Goal: Use online tool/utility: Utilize a website feature to perform a specific function

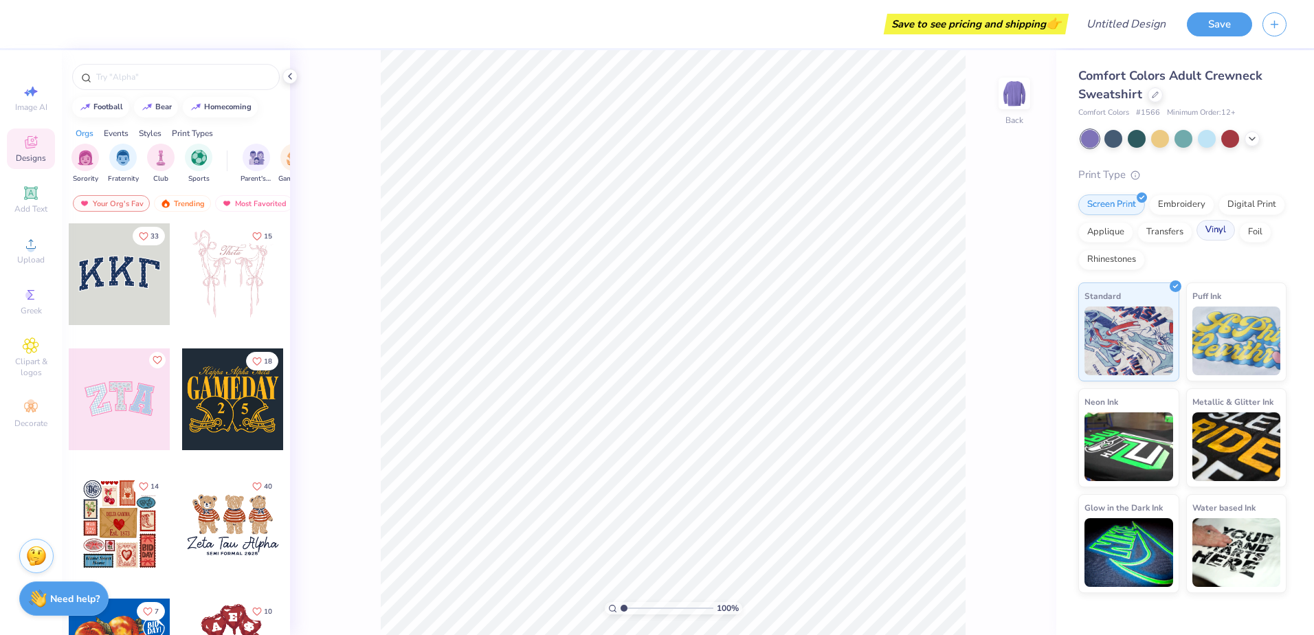
click at [1229, 239] on div "Vinyl" at bounding box center [1216, 230] width 38 height 21
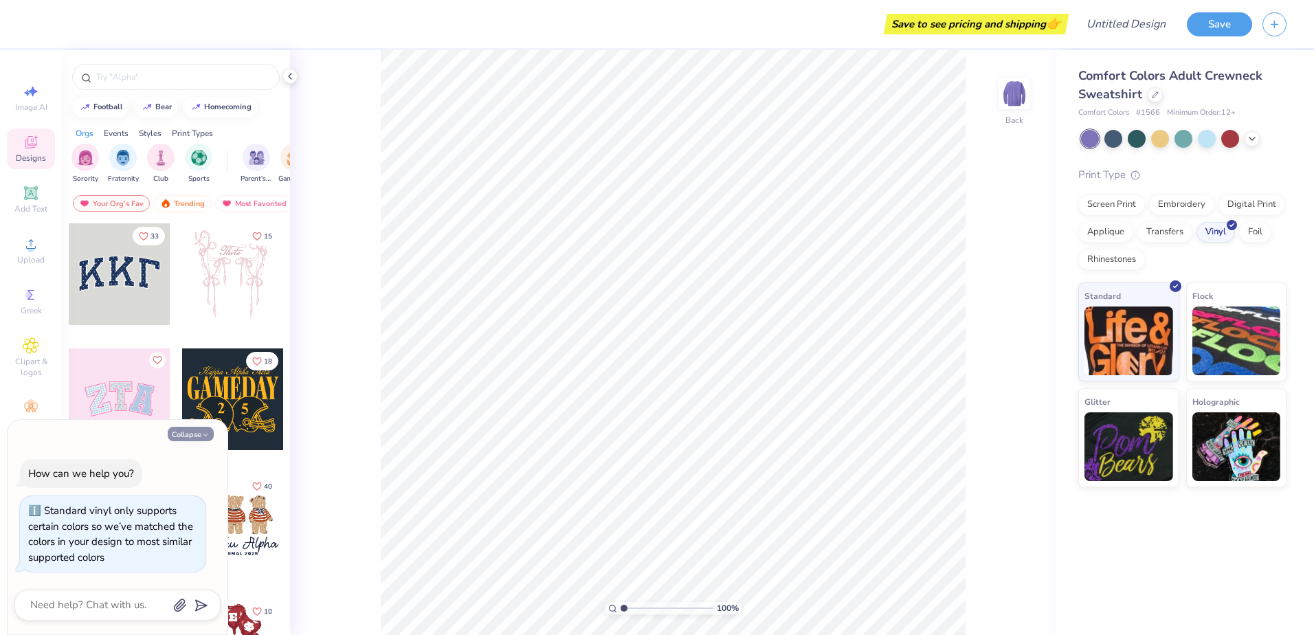
click at [197, 432] on button "Collapse" at bounding box center [191, 434] width 46 height 14
type textarea "x"
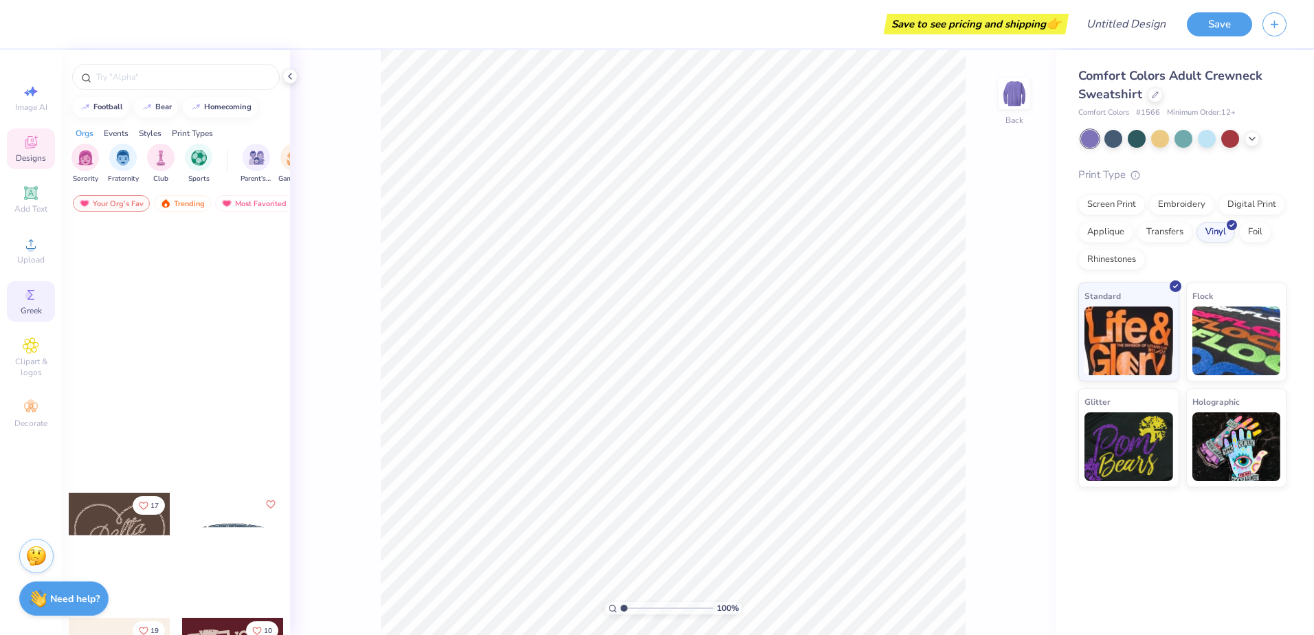
scroll to position [962, 0]
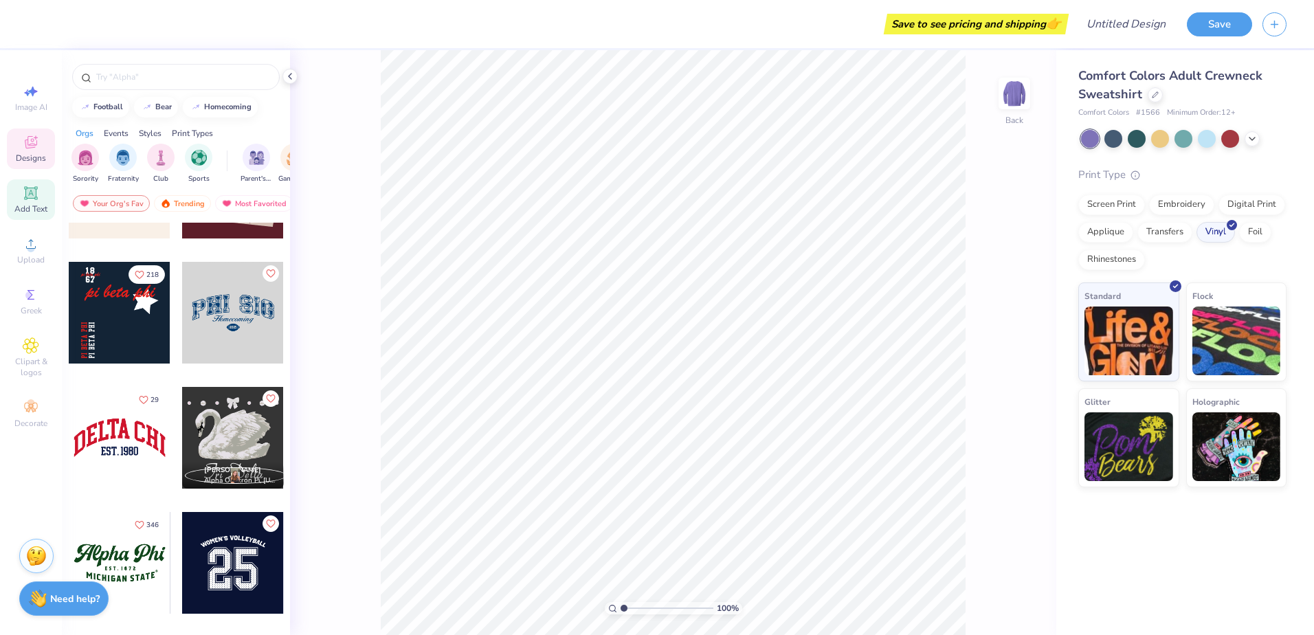
click at [27, 203] on span "Add Text" at bounding box center [30, 208] width 33 height 11
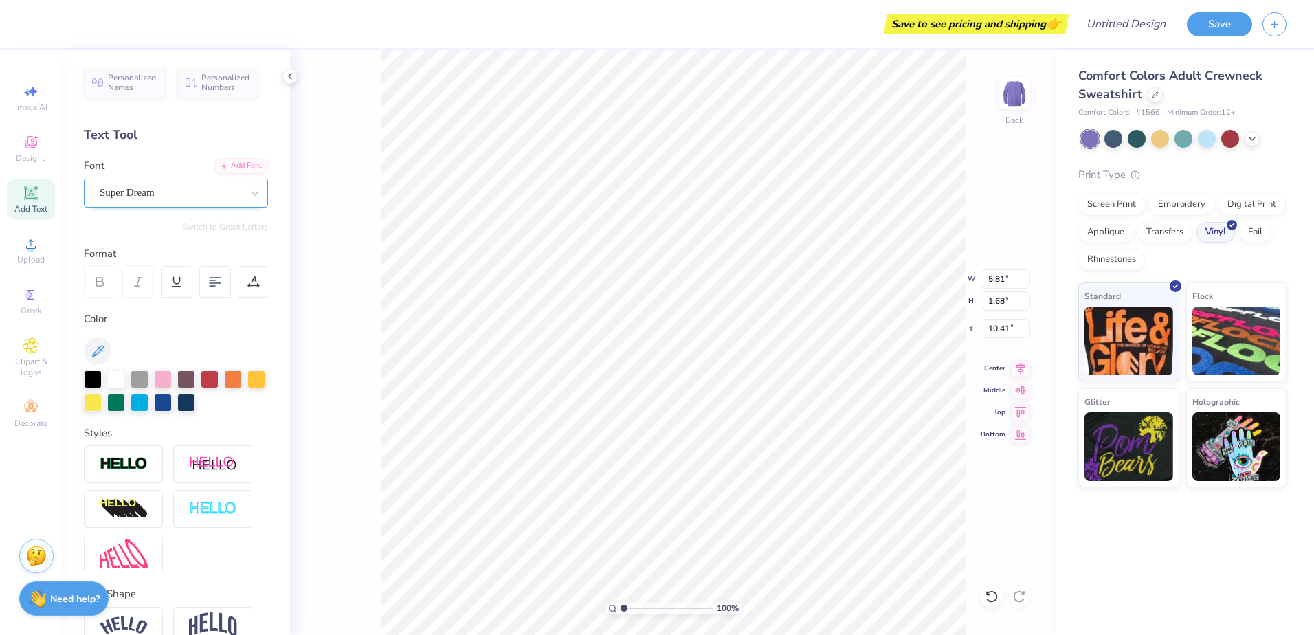
click at [156, 189] on div "Super Dream" at bounding box center [170, 192] width 144 height 21
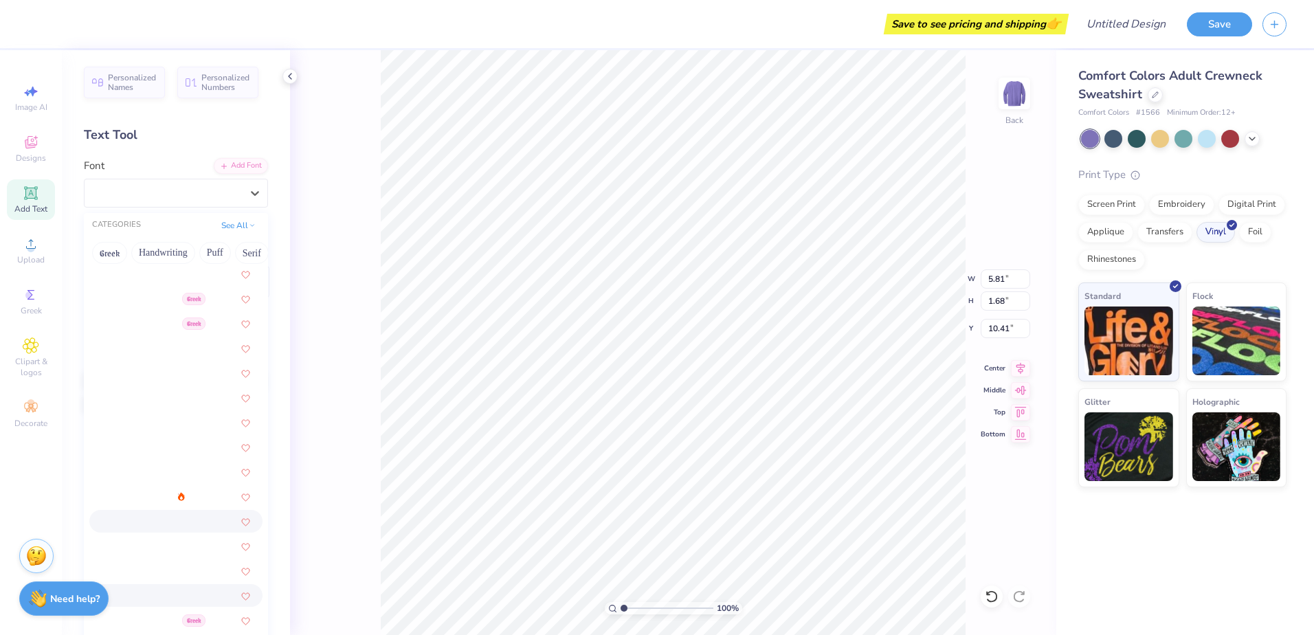
scroll to position [2337, 0]
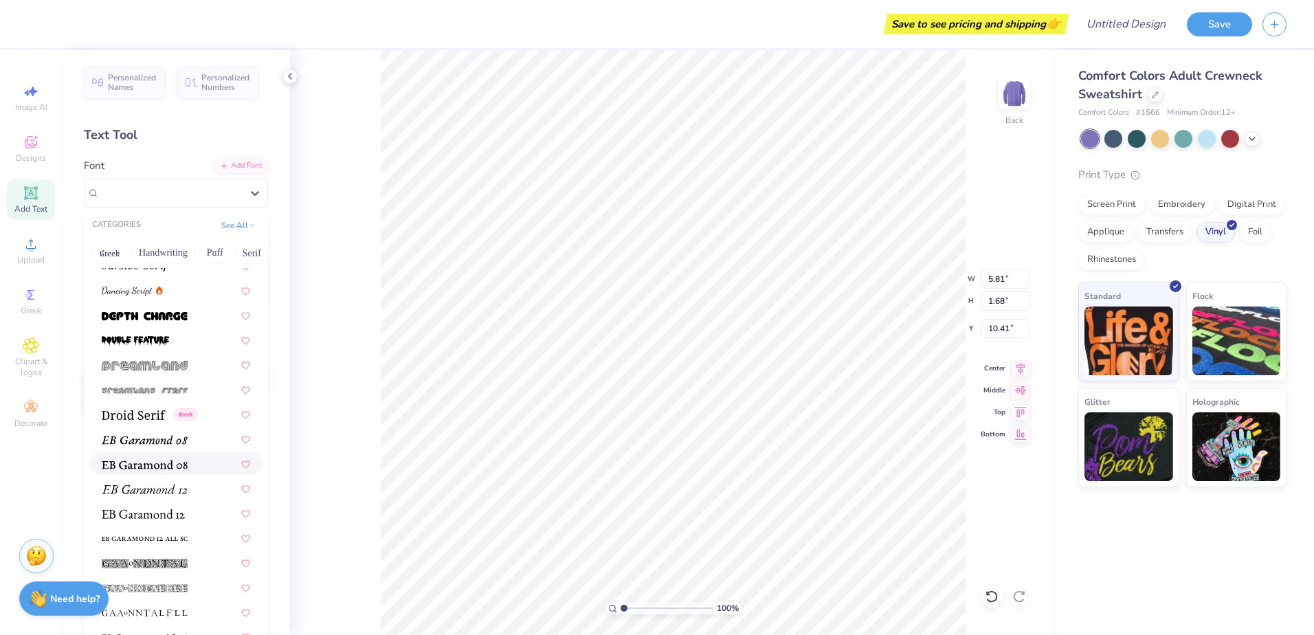
click at [159, 472] on div at bounding box center [175, 463] width 173 height 23
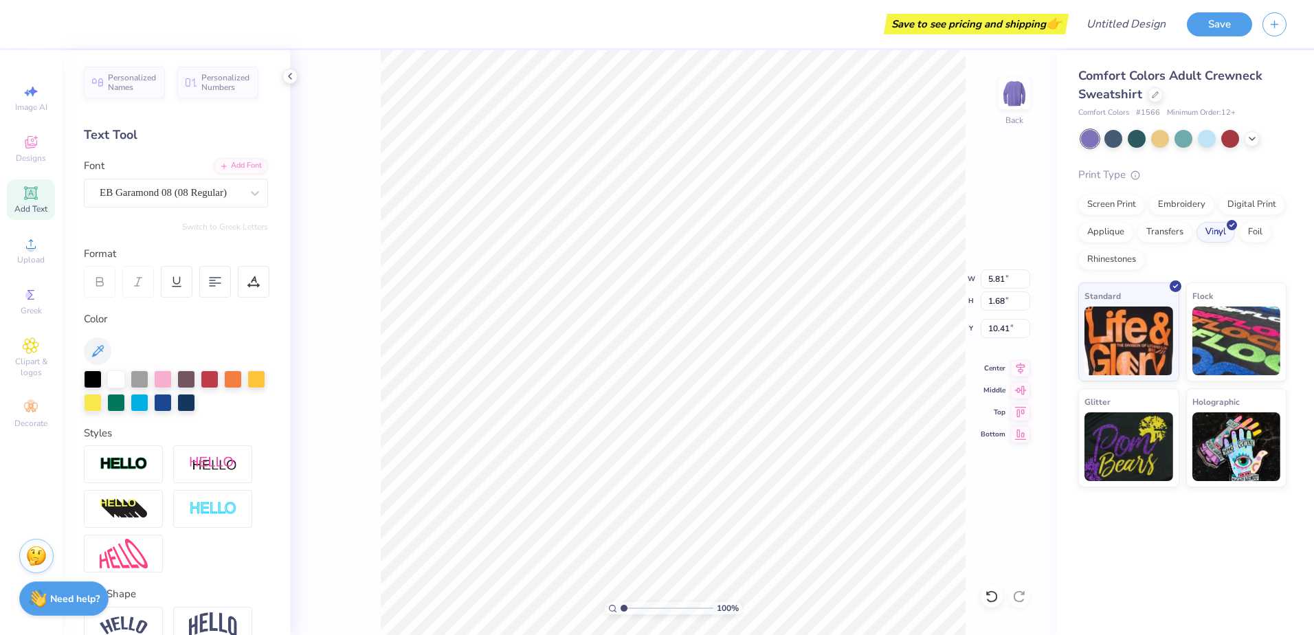
type input "5.65"
type input "1.48"
type input "10.51"
type textarea "[GEOGRAPHIC_DATA]"
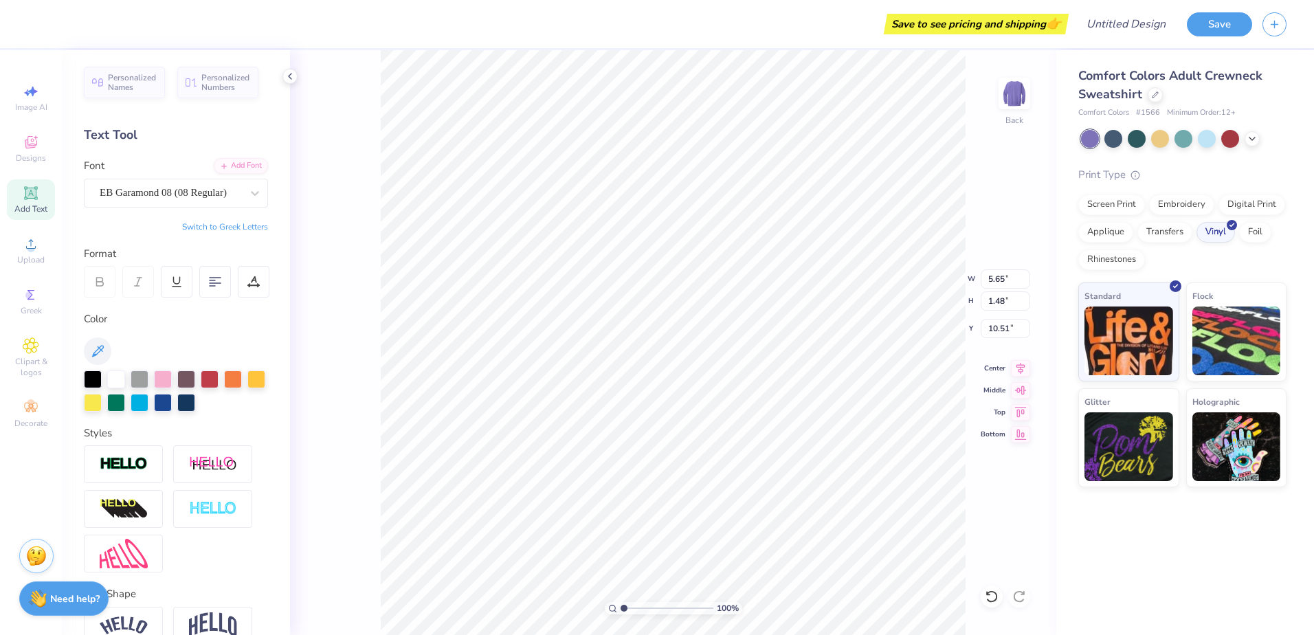
scroll to position [12, 9]
type input "8.54"
type input "0.74"
type input "4.62"
type input "10.24"
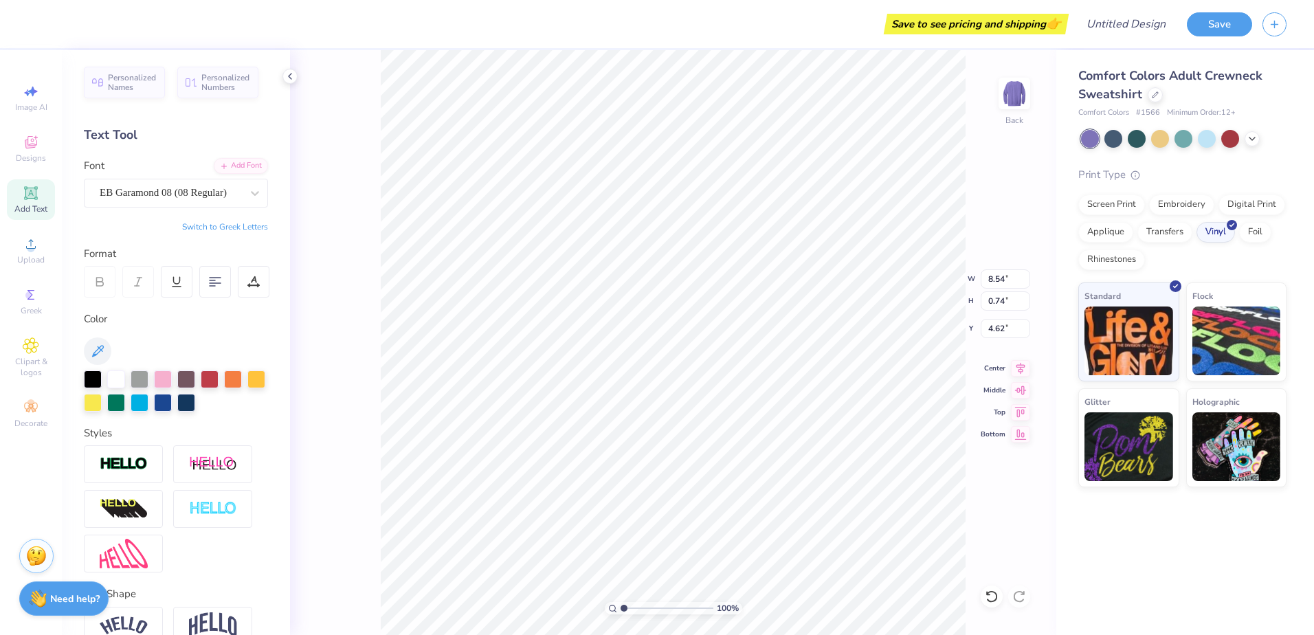
type input "0.89"
type input "4.58"
click at [1186, 138] on div at bounding box center [1184, 138] width 18 height 18
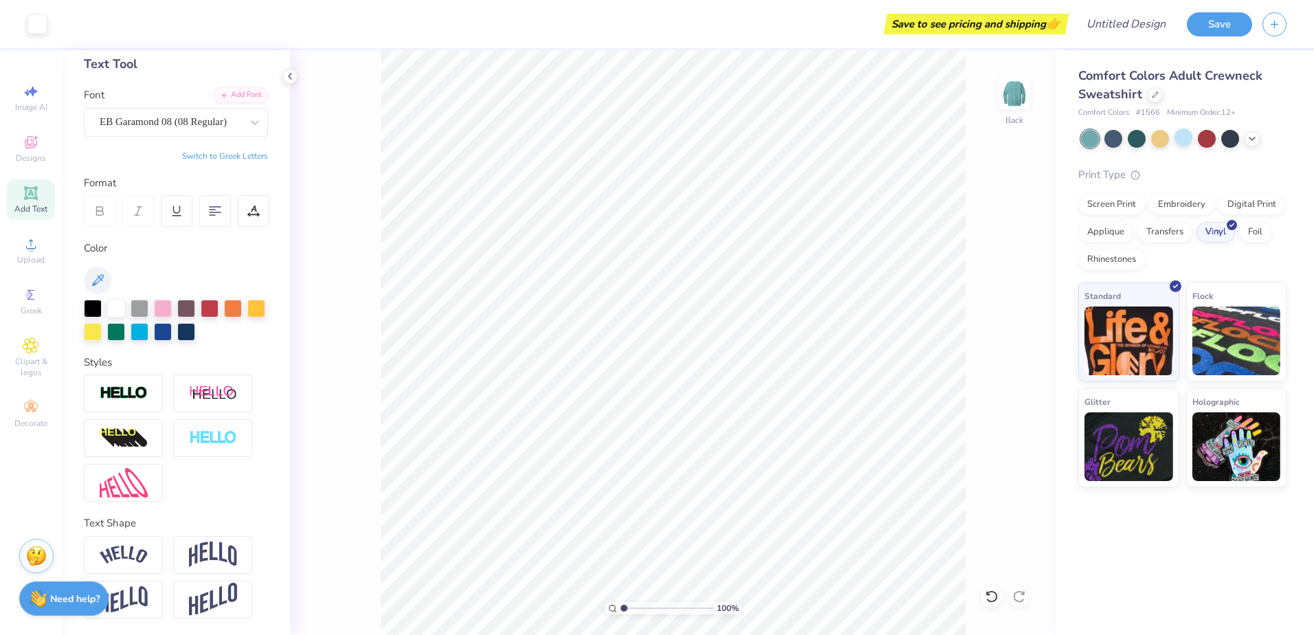
click at [32, 205] on span "Add Text" at bounding box center [30, 208] width 33 height 11
click at [142, 129] on div "Super Dream" at bounding box center [170, 121] width 144 height 21
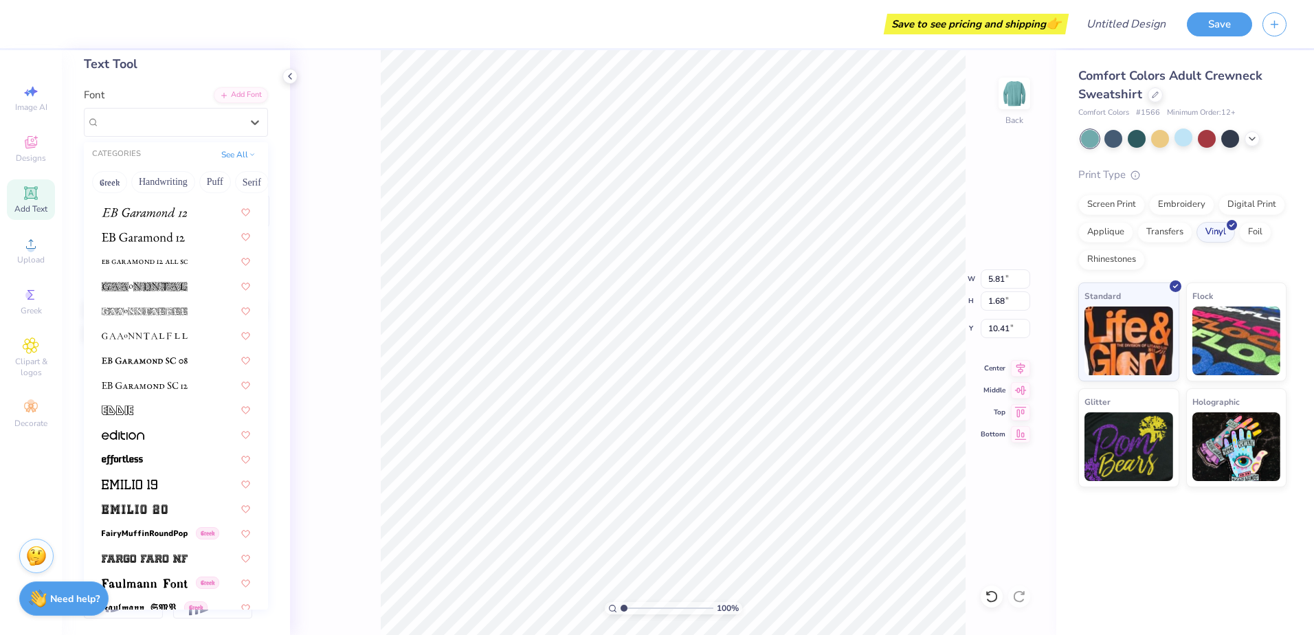
scroll to position [2200, 0]
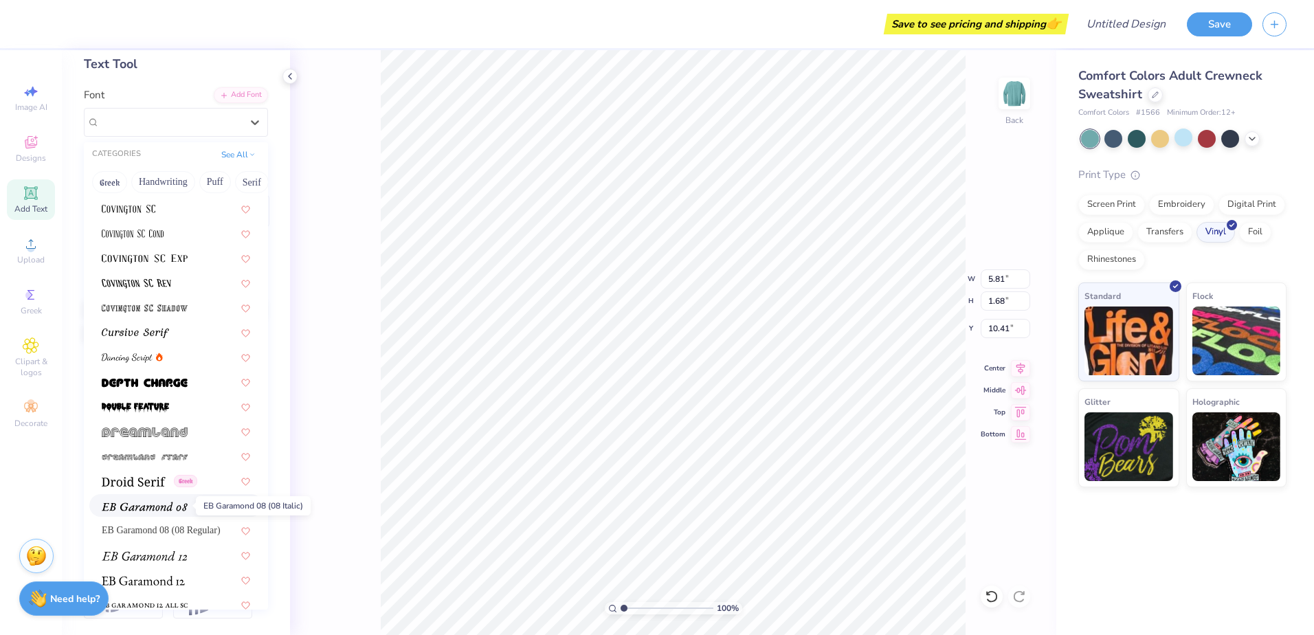
click at [168, 506] on img at bounding box center [145, 507] width 86 height 10
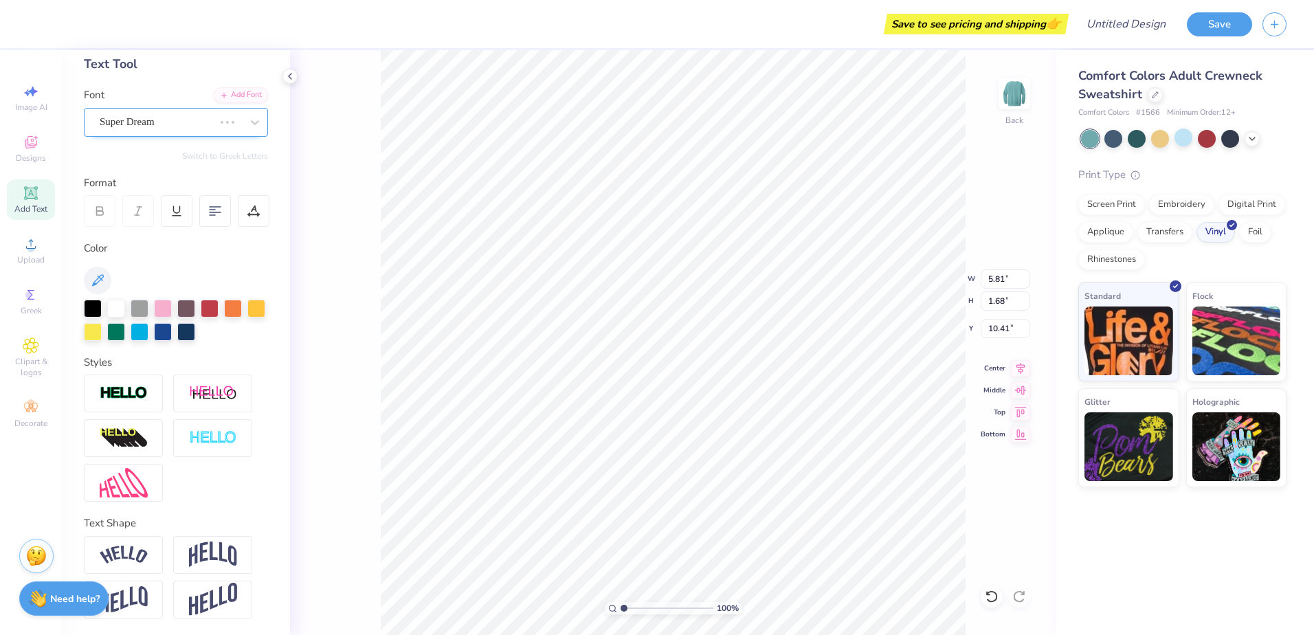
click at [116, 121] on div "Super Dream" at bounding box center [156, 121] width 117 height 21
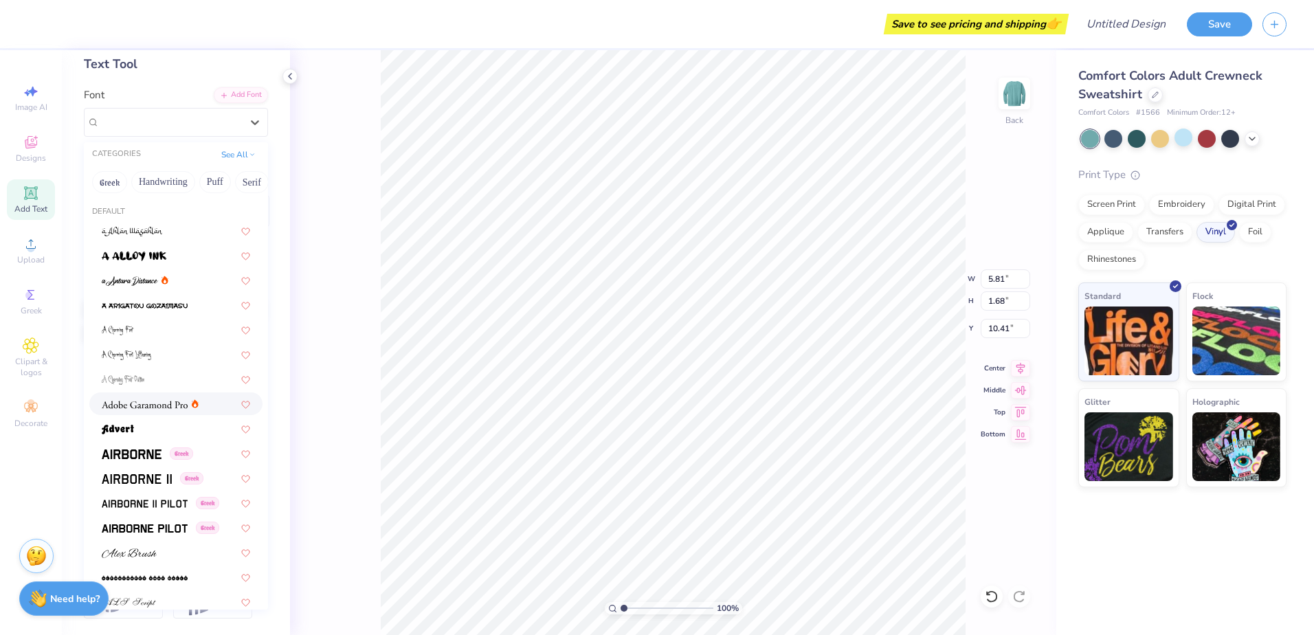
type input "5.94"
type input "1.51"
type input "10.49"
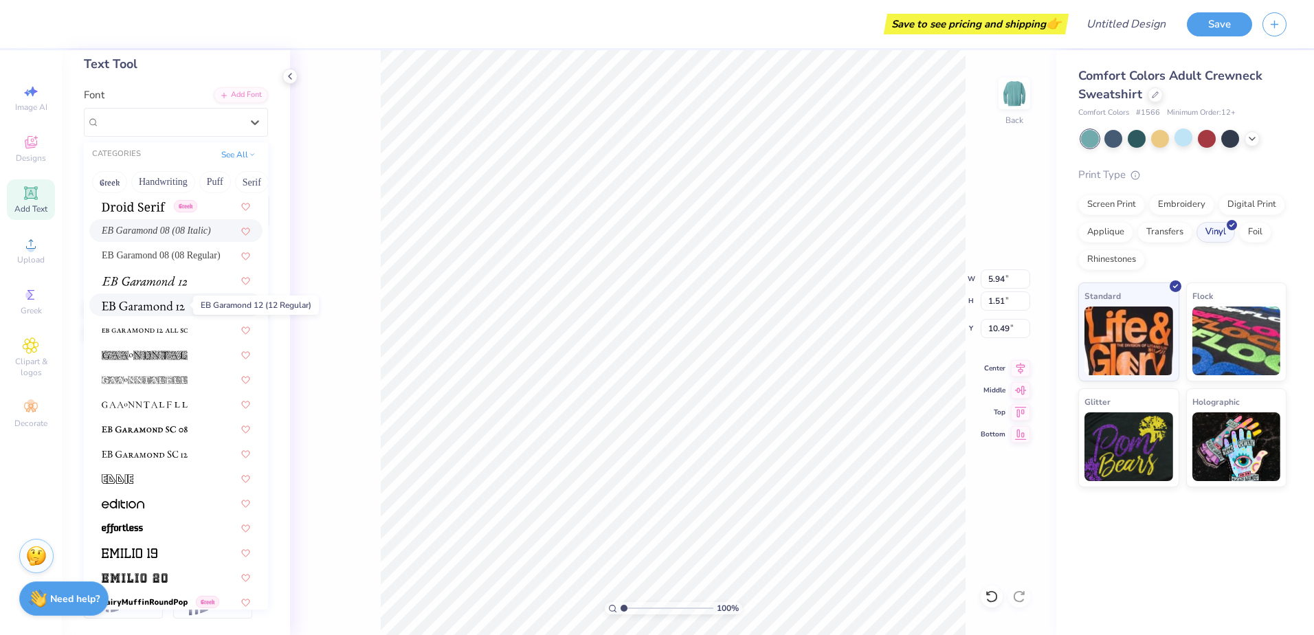
scroll to position [2406, 0]
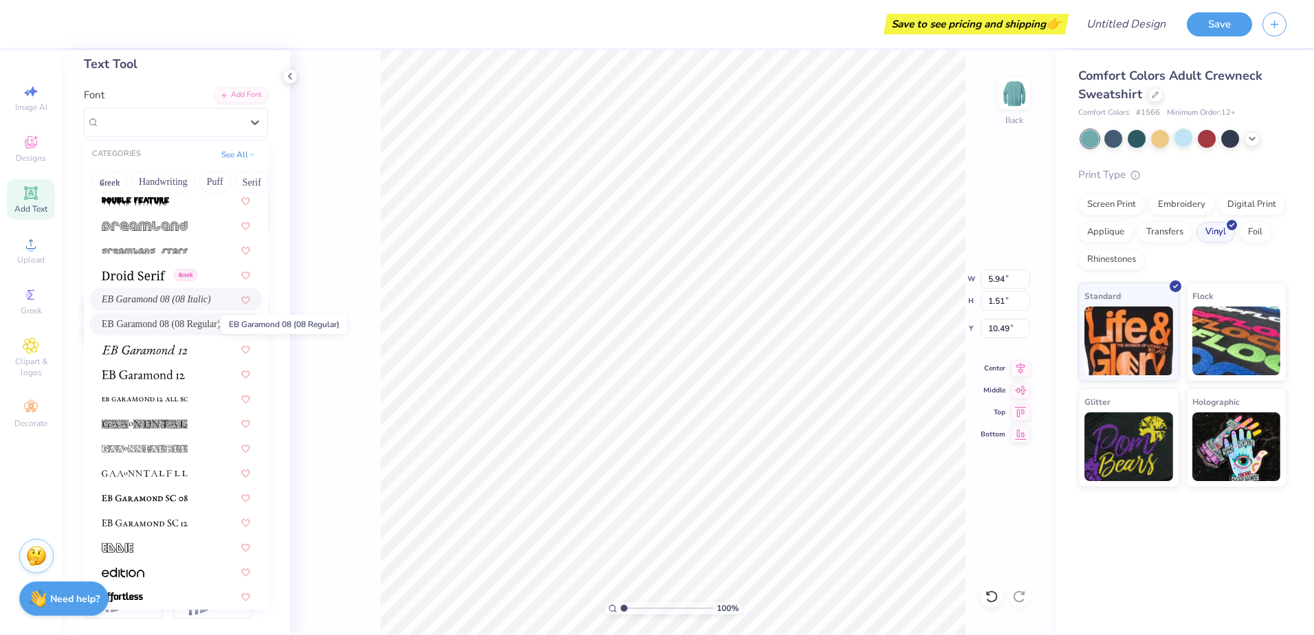
click at [159, 327] on span "EB Garamond 08 (08 Regular)" at bounding box center [161, 324] width 119 height 14
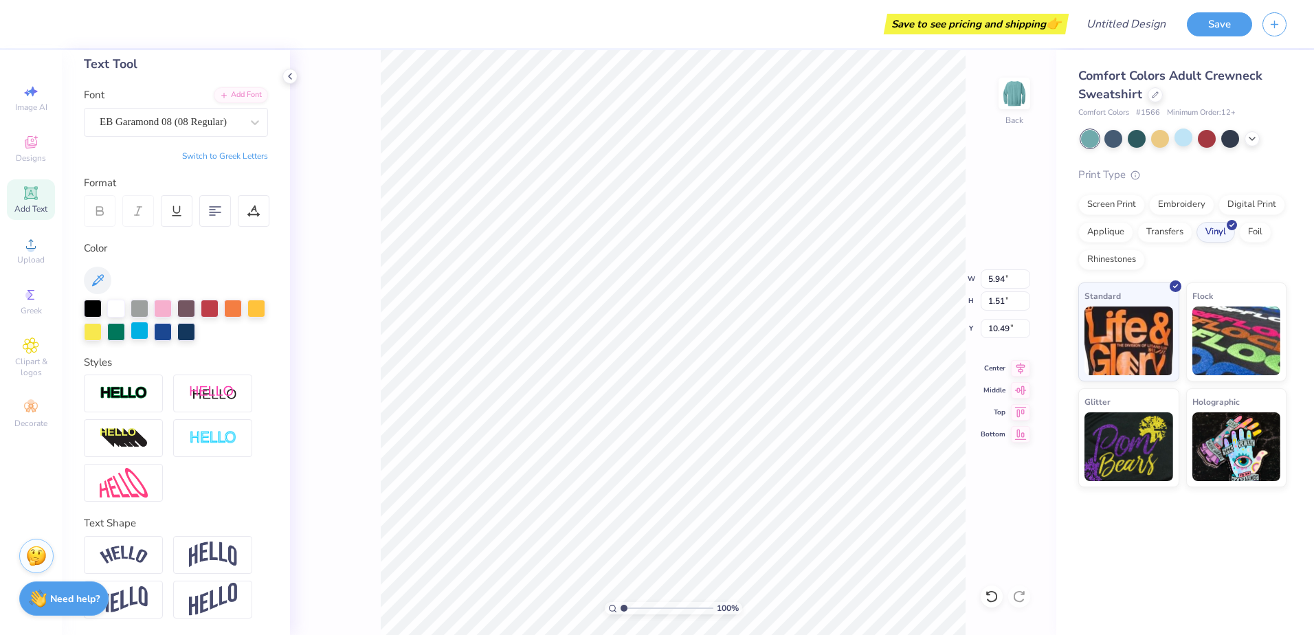
type input "5.65"
type input "1.48"
type input "10.51"
type textarea "Neuro [MEDICAL_DATA]"
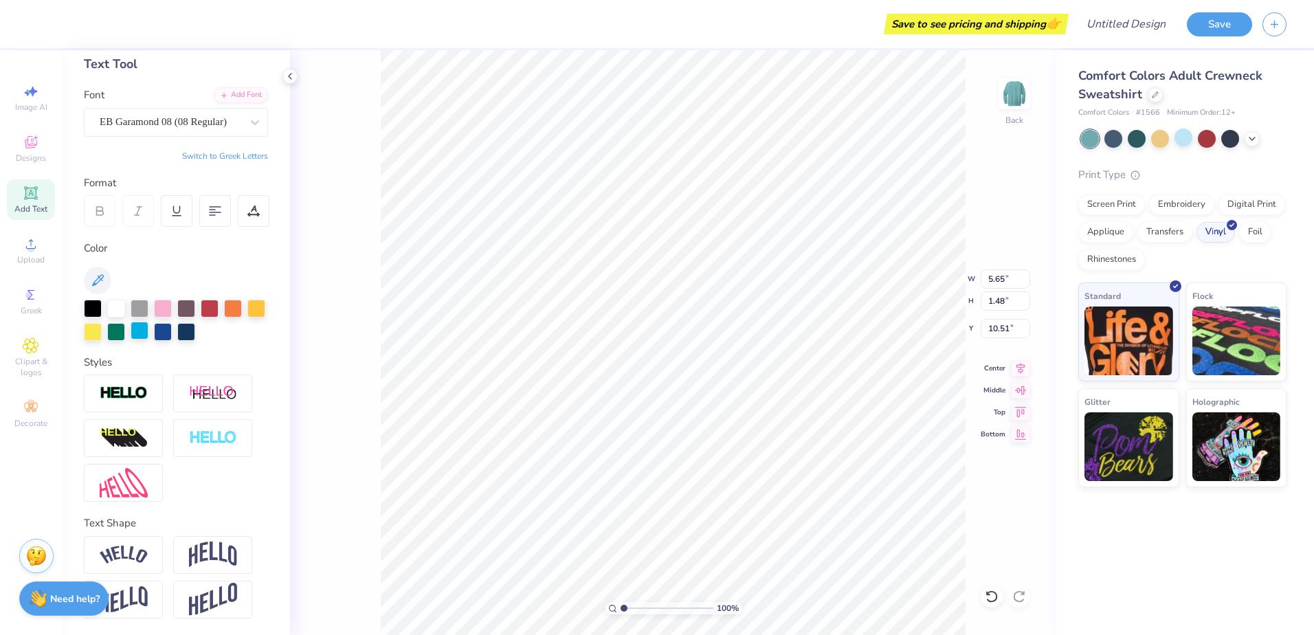
scroll to position [12, 3]
type input "6.39"
type input "0.94"
type input "4.02"
type input "0.59"
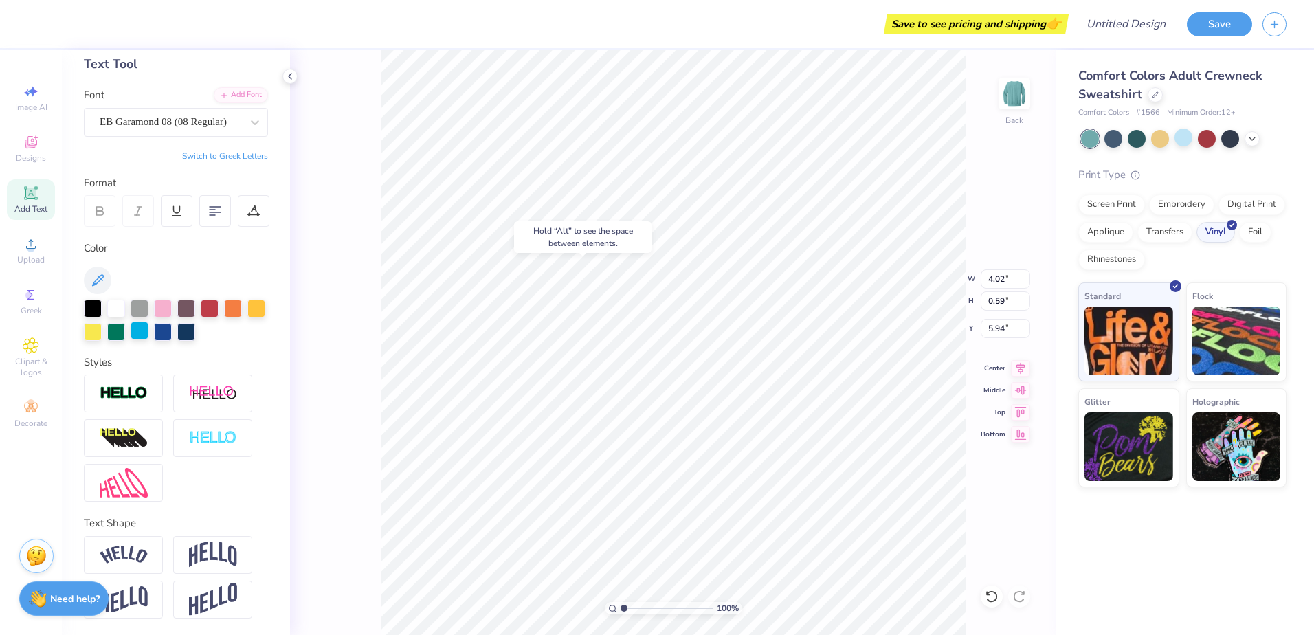
type input "5.94"
type input "3.09"
type input "0.45"
